Goal: Task Accomplishment & Management: Use online tool/utility

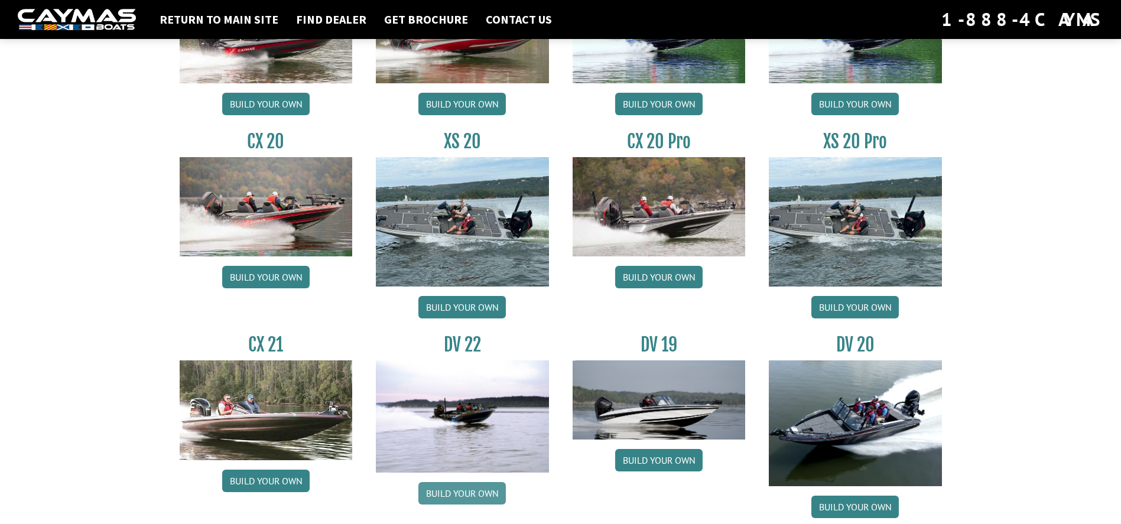
scroll to position [1059, 0]
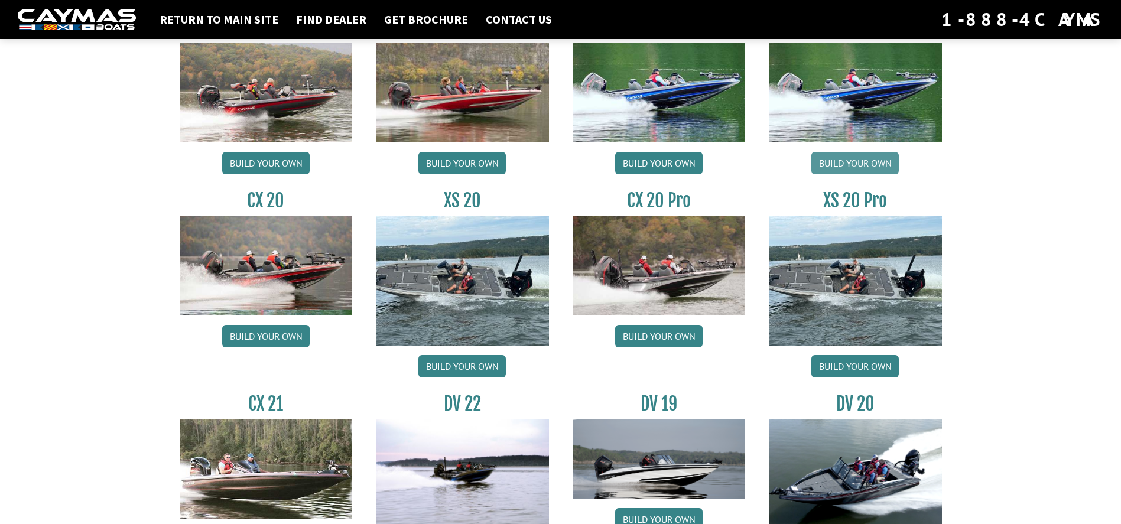
click at [851, 163] on link "Build your own" at bounding box center [854, 163] width 87 height 22
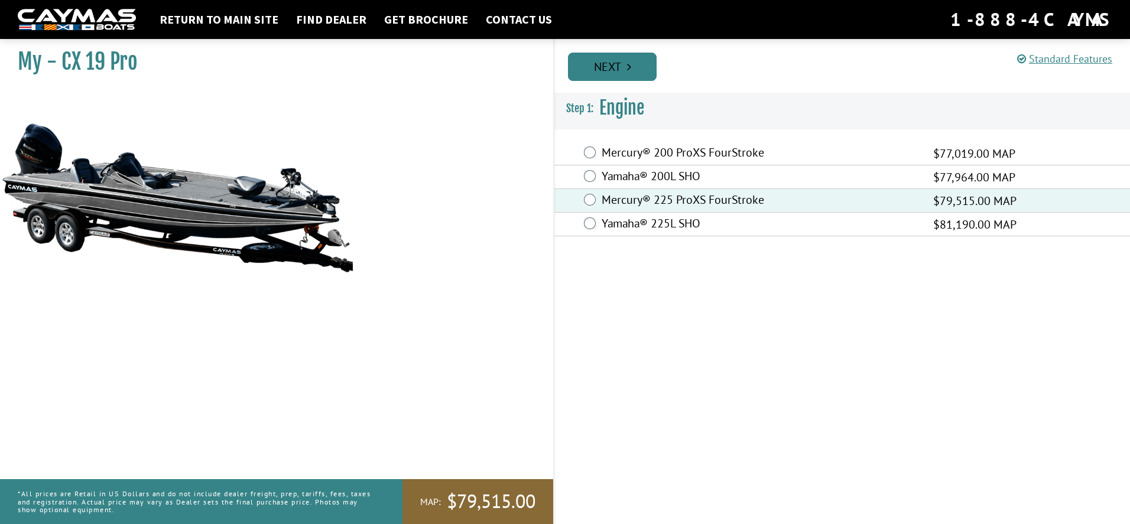
click at [616, 60] on link "Next" at bounding box center [612, 67] width 89 height 28
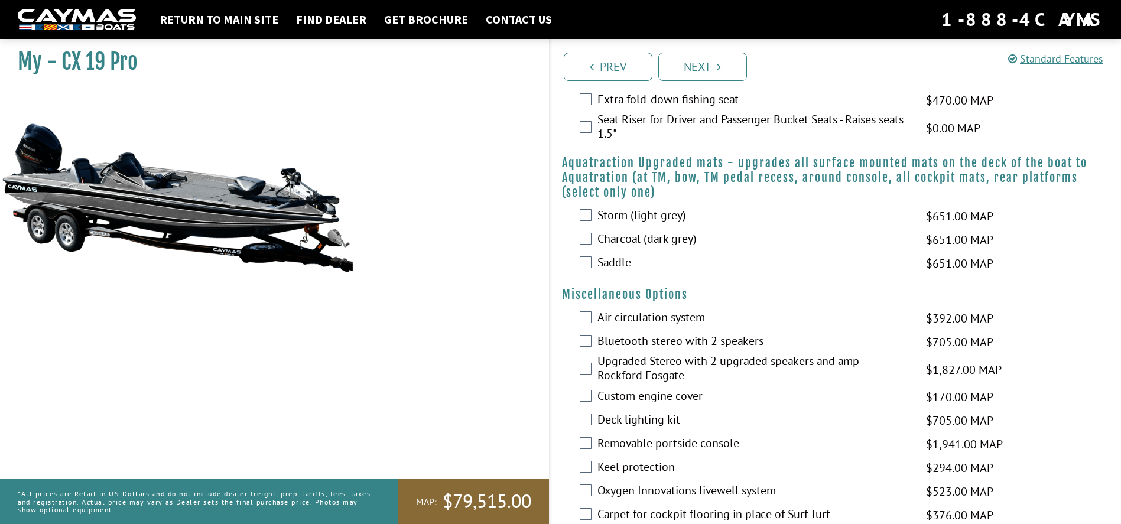
scroll to position [1241, 0]
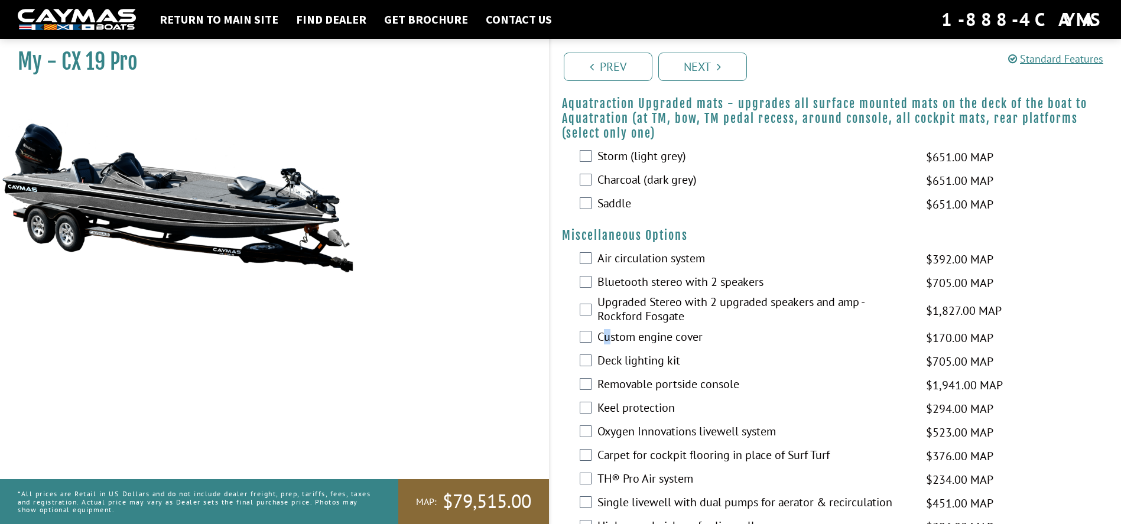
click at [607, 347] on label "Custom engine cover" at bounding box center [754, 338] width 314 height 17
drag, startPoint x: 607, startPoint y: 353, endPoint x: 638, endPoint y: 349, distance: 31.0
click at [638, 347] on label "Custom engine cover" at bounding box center [754, 338] width 314 height 17
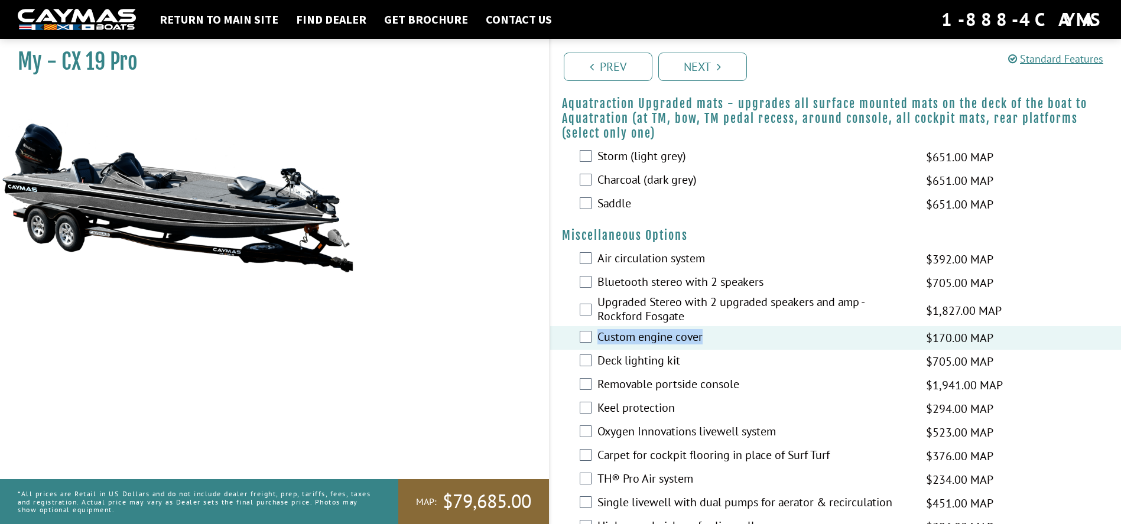
drag, startPoint x: 704, startPoint y: 351, endPoint x: 597, endPoint y: 354, distance: 107.0
click at [597, 347] on label "Custom engine cover" at bounding box center [754, 338] width 314 height 17
drag, startPoint x: 597, startPoint y: 354, endPoint x: 620, endPoint y: 352, distance: 22.5
copy label "Custom engine cover"
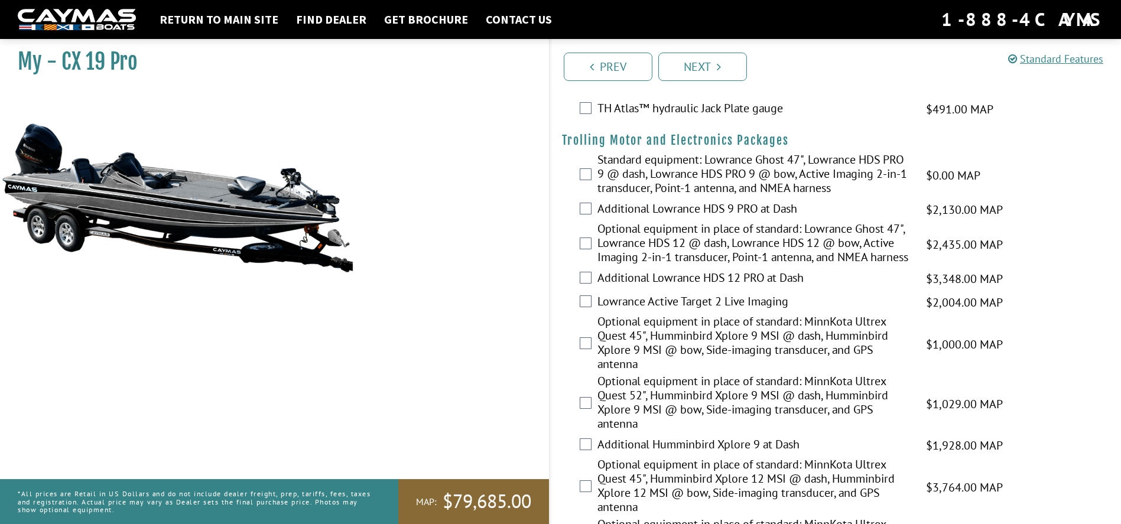
scroll to position [0, 0]
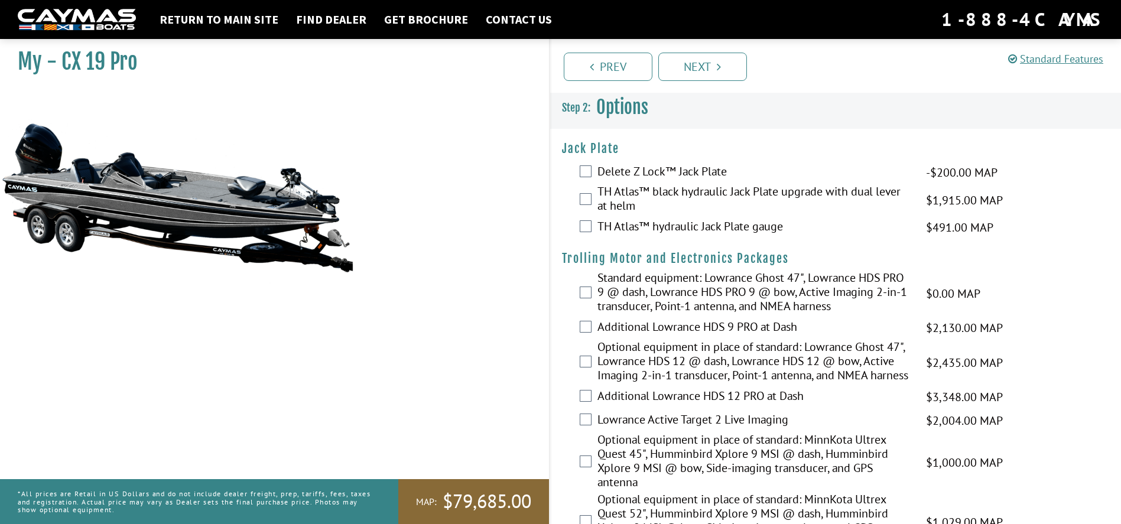
click at [91, 20] on img at bounding box center [77, 20] width 118 height 22
